Goal: Transaction & Acquisition: Book appointment/travel/reservation

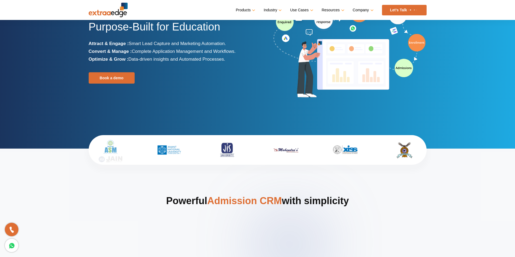
scroll to position [54, 0]
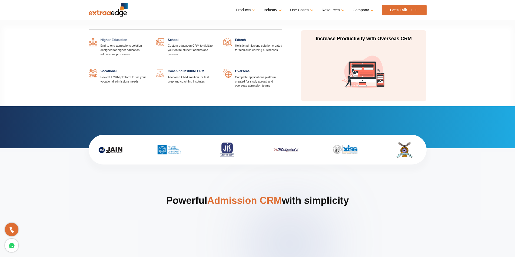
click at [278, 8] on link "Industry" at bounding box center [271, 10] width 17 height 8
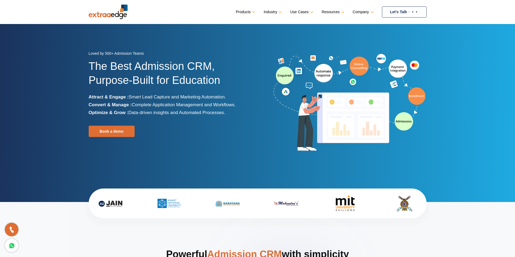
scroll to position [0, 0]
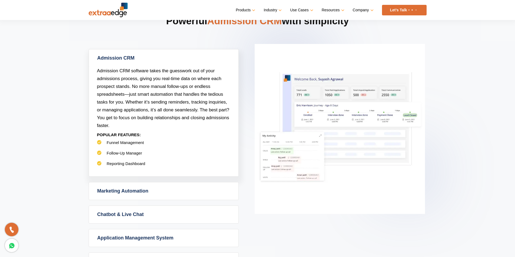
scroll to position [243, 0]
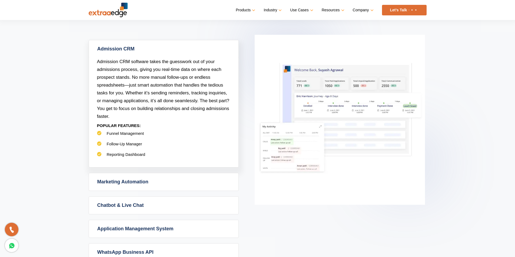
click at [327, 95] on img at bounding box center [339, 120] width 170 height 170
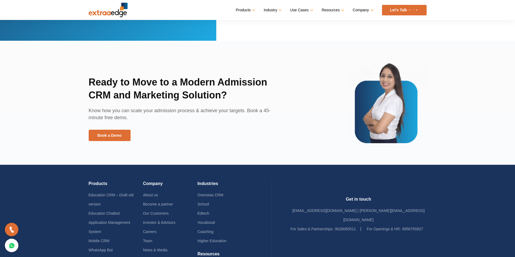
scroll to position [1216, 0]
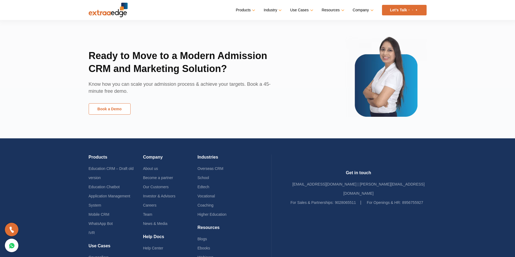
click at [114, 111] on link "Book a Demo" at bounding box center [110, 108] width 42 height 11
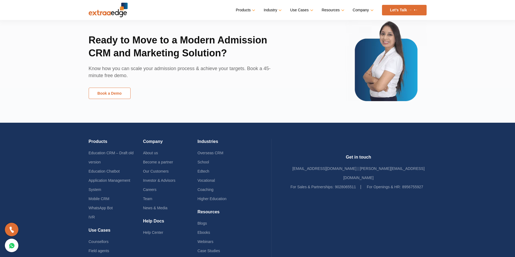
scroll to position [1200, 0]
